Goal: Task Accomplishment & Management: Complete application form

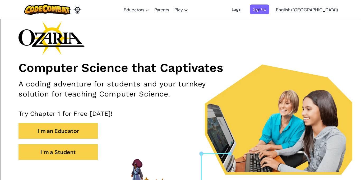
scroll to position [25, 0]
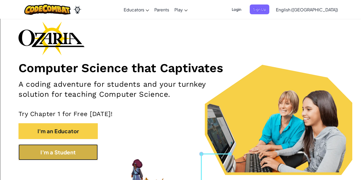
click at [54, 151] on button "I'm a Student" at bounding box center [58, 152] width 79 height 16
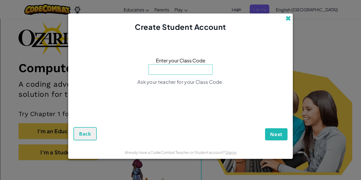
click at [290, 16] on span at bounding box center [289, 19] width 6 height 6
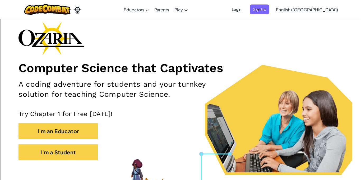
click at [245, 10] on span "Login" at bounding box center [237, 9] width 16 height 10
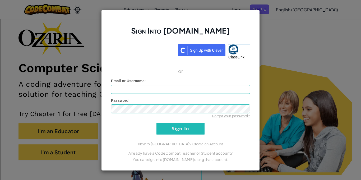
click at [287, 65] on div "Sign Into [DOMAIN_NAME] ClassLink or Unknown Error Email or Username : Password…" at bounding box center [180, 90] width 361 height 180
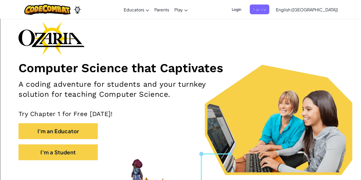
click at [245, 11] on span "Login" at bounding box center [237, 9] width 16 height 10
